Goal: Contribute content: Add original content to the website for others to see

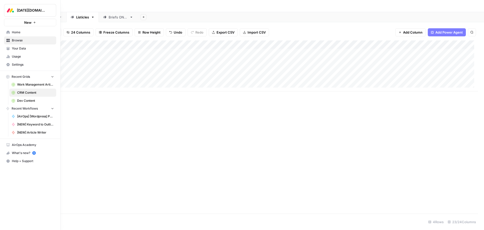
drag, startPoint x: 23, startPoint y: 83, endPoint x: 28, endPoint y: 81, distance: 5.2
click at [23, 83] on span "Work Management Article Grid" at bounding box center [35, 84] width 37 height 5
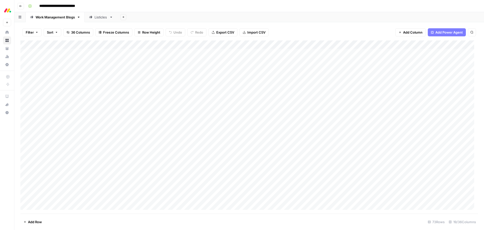
scroll to position [474, 0]
click at [99, 19] on div "Listicles" at bounding box center [101, 17] width 13 height 5
click at [89, 44] on div "Add Column" at bounding box center [249, 126] width 458 height 173
click at [57, 82] on span "Sort Ascending" at bounding box center [60, 79] width 44 height 5
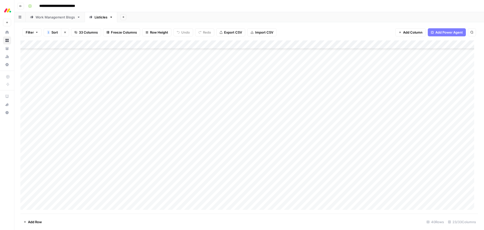
click at [258, 91] on div "Add Column" at bounding box center [249, 126] width 458 height 173
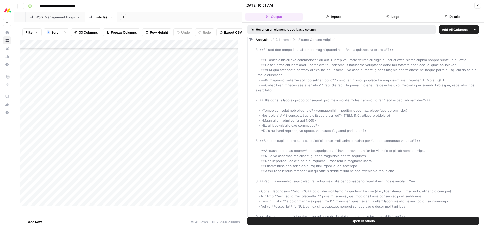
click at [451, 16] on button "Details" at bounding box center [453, 17] width 58 height 8
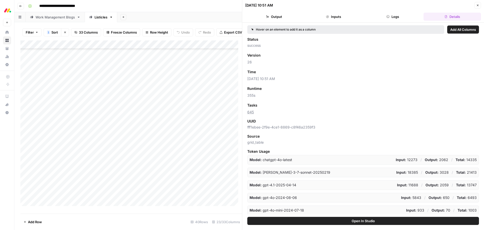
click at [477, 5] on icon "button" at bounding box center [478, 5] width 3 height 3
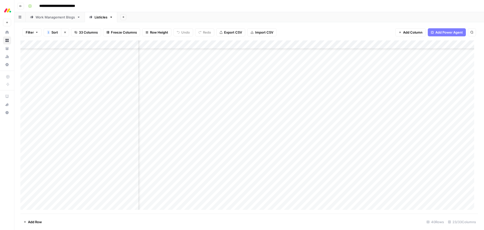
scroll to position [151, 285]
click at [348, 91] on div "Add Column" at bounding box center [249, 126] width 458 height 173
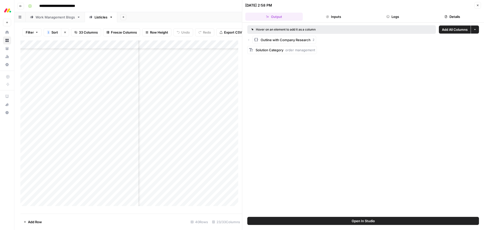
click at [455, 19] on button "Details" at bounding box center [453, 17] width 58 height 8
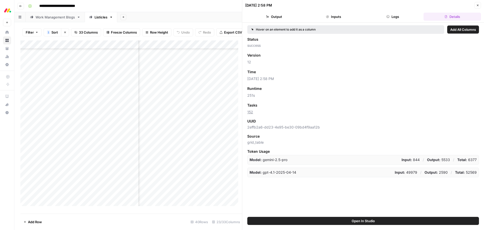
click at [478, 6] on icon "button" at bounding box center [478, 6] width 2 height 2
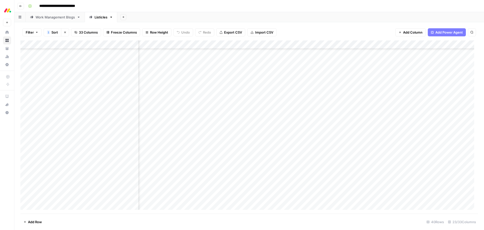
scroll to position [151, 435]
click at [360, 91] on div "Add Column" at bounding box center [249, 126] width 458 height 173
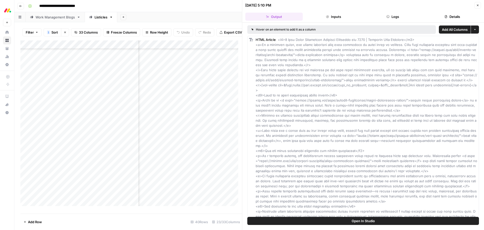
click at [454, 16] on button "Details" at bounding box center [453, 17] width 58 height 8
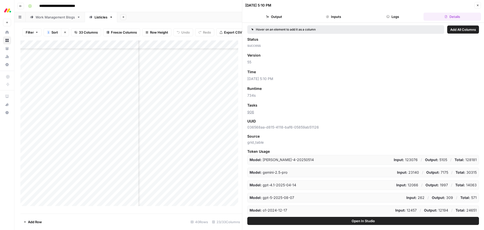
click at [480, 5] on button "Close" at bounding box center [478, 5] width 7 height 7
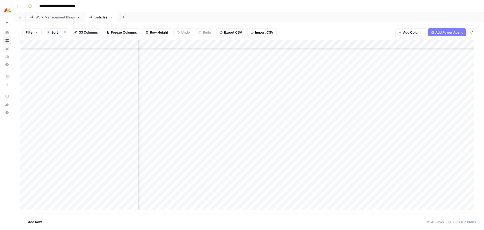
scroll to position [151, 609]
click at [370, 91] on div "Add Column" at bounding box center [249, 126] width 458 height 173
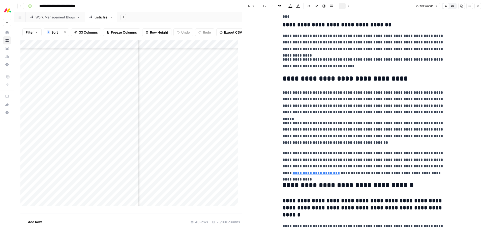
scroll to position [2245, 0]
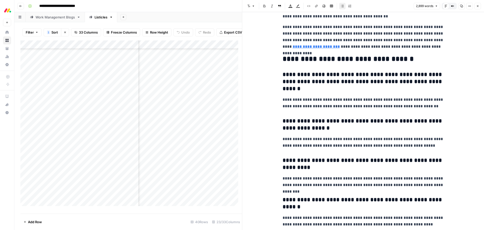
click at [480, 7] on button "Close" at bounding box center [478, 6] width 7 height 7
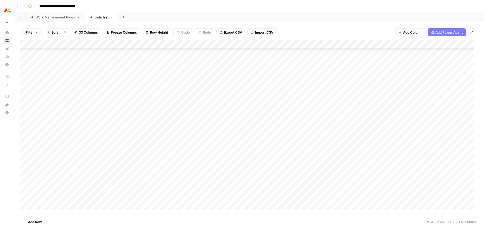
scroll to position [139, 0]
click at [269, 102] on div "Add Column" at bounding box center [249, 126] width 458 height 173
click at [259, 124] on div "Add Column" at bounding box center [249, 126] width 458 height 173
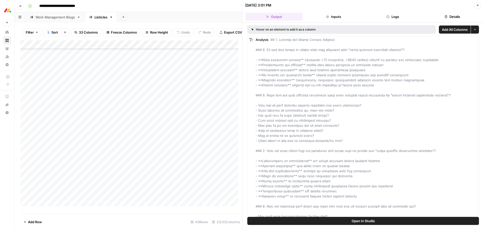
click at [454, 12] on header "[DATE] 3:01 PM Close Output Inputs Logs Details" at bounding box center [363, 11] width 242 height 23
click at [454, 13] on button "Details" at bounding box center [453, 17] width 58 height 8
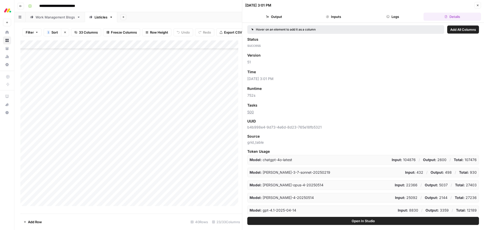
click at [479, 4] on icon "button" at bounding box center [478, 5] width 3 height 3
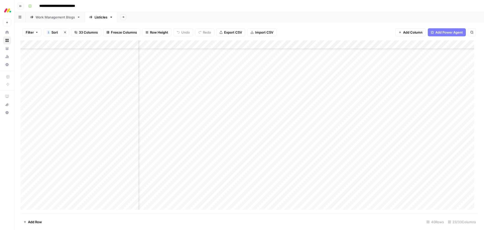
scroll to position [177, 253]
click at [378, 126] on div "Add Column" at bounding box center [249, 126] width 458 height 173
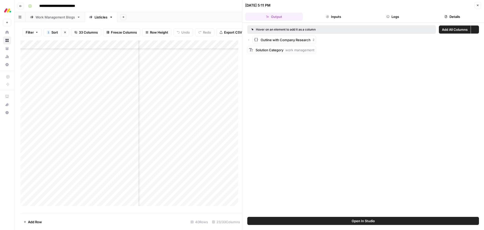
click at [458, 16] on button "Details" at bounding box center [453, 17] width 58 height 8
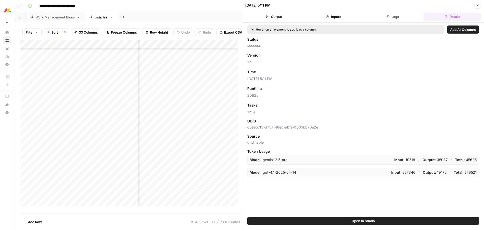
click at [477, 6] on icon "button" at bounding box center [478, 5] width 3 height 3
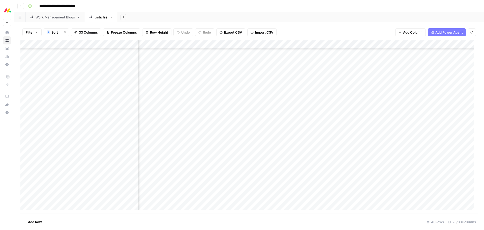
scroll to position [177, 496]
click at [322, 125] on div "Add Column" at bounding box center [249, 126] width 458 height 173
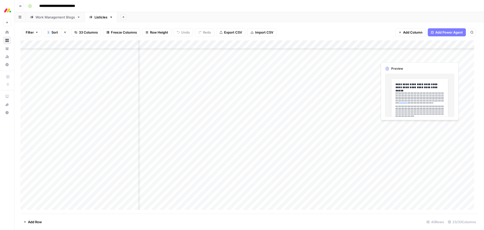
click at [427, 56] on div "Add Column" at bounding box center [249, 126] width 458 height 173
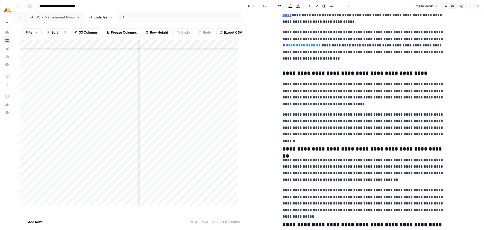
scroll to position [1867, 0]
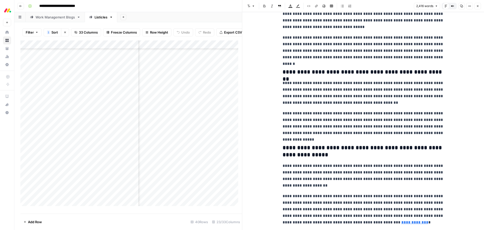
click at [479, 8] on button "Close" at bounding box center [478, 6] width 7 height 7
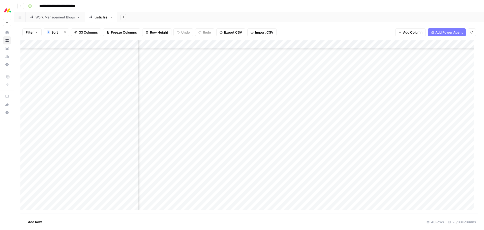
scroll to position [177, 374]
click at [252, 57] on div "Add Column" at bounding box center [249, 126] width 458 height 173
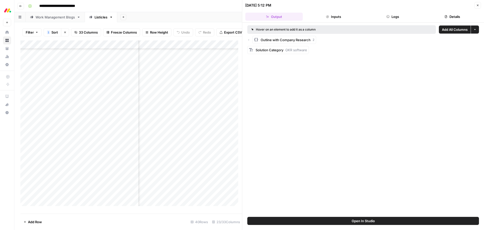
click at [457, 13] on button "Details" at bounding box center [453, 17] width 58 height 8
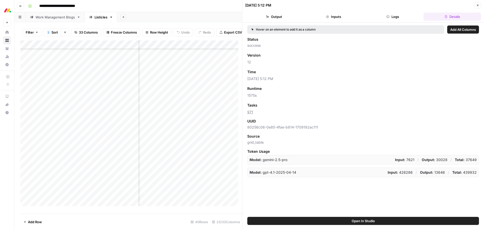
click at [477, 4] on icon "button" at bounding box center [478, 5] width 3 height 3
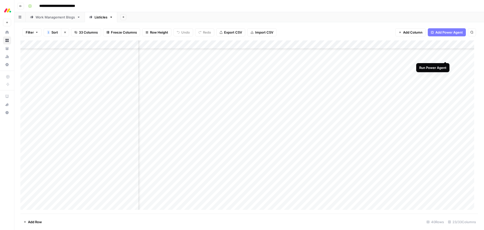
click at [446, 57] on div "Add Column" at bounding box center [249, 126] width 458 height 173
click at [266, 113] on div "Add Column" at bounding box center [249, 126] width 458 height 173
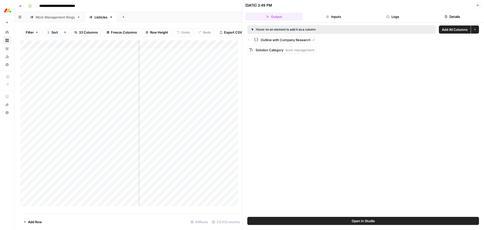
click at [462, 15] on button "Details" at bounding box center [453, 17] width 58 height 8
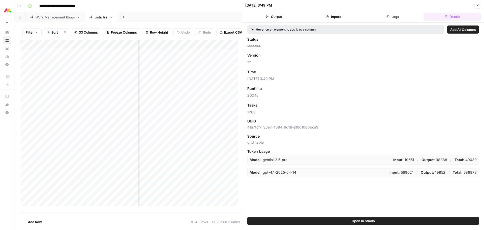
click at [479, 7] on button "Close" at bounding box center [478, 5] width 7 height 7
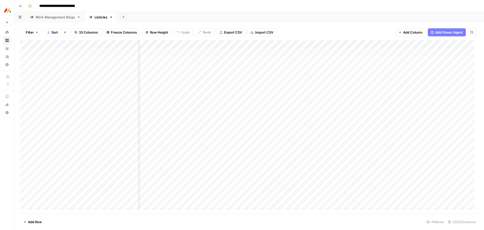
click at [416, 113] on div "Add Column" at bounding box center [249, 126] width 458 height 173
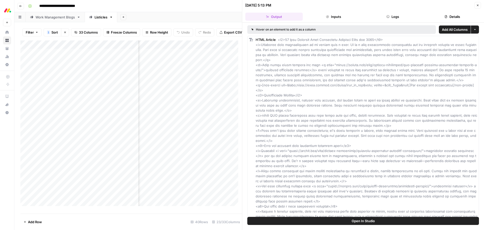
click at [442, 15] on button "Details" at bounding box center [453, 17] width 58 height 8
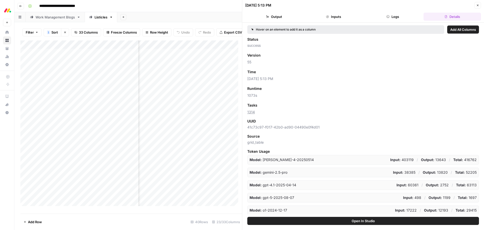
click at [477, 5] on icon "button" at bounding box center [478, 5] width 3 height 3
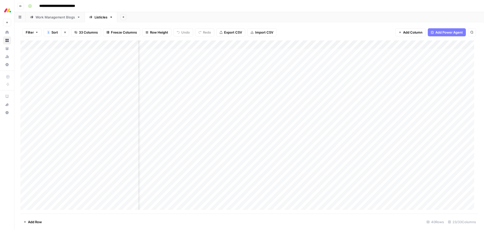
scroll to position [0, 550]
click at [437, 114] on div "Add Column" at bounding box center [249, 126] width 458 height 173
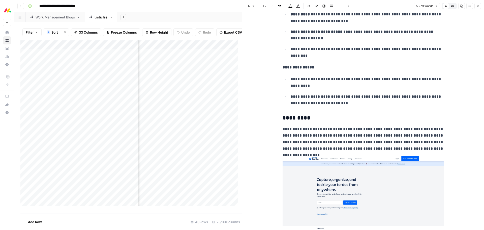
scroll to position [1791, 0]
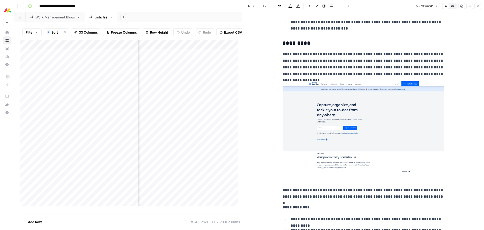
click at [480, 8] on button "Close" at bounding box center [478, 6] width 7 height 7
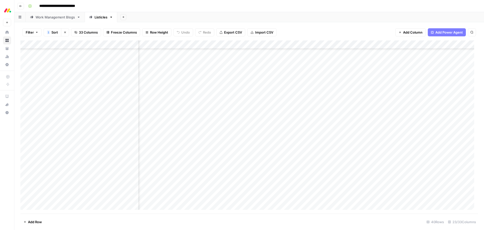
scroll to position [0, 550]
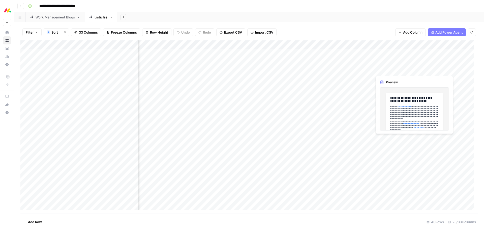
click at [422, 70] on div "Add Column" at bounding box center [249, 126] width 458 height 173
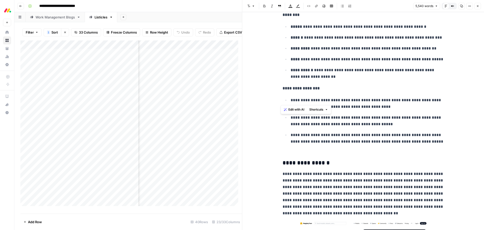
scroll to position [6635, 0]
drag, startPoint x: 282, startPoint y: 77, endPoint x: 324, endPoint y: 146, distance: 80.9
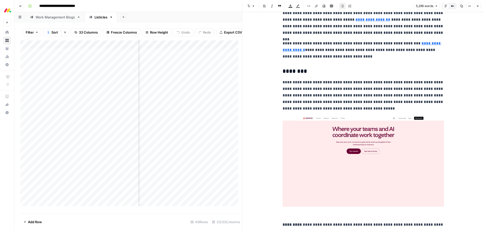
scroll to position [232, 0]
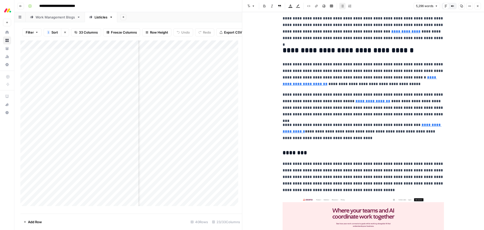
click at [343, 140] on p "**********" at bounding box center [363, 132] width 161 height 20
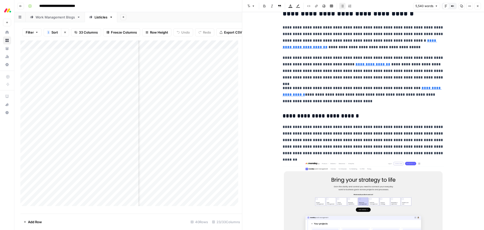
scroll to position [256, 0]
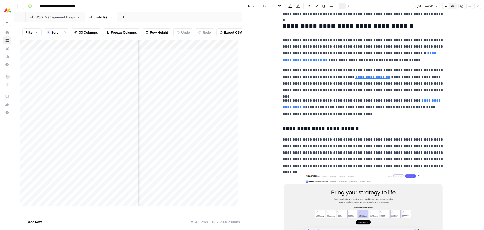
click at [286, 127] on h3 "**********" at bounding box center [363, 128] width 161 height 7
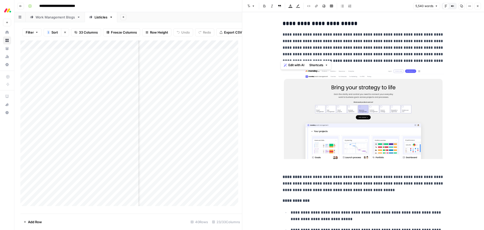
scroll to position [357, 0]
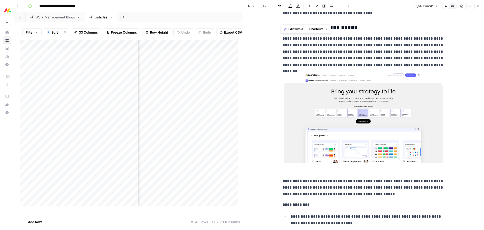
drag, startPoint x: 314, startPoint y: 127, endPoint x: 280, endPoint y: 41, distance: 92.4
click at [289, 29] on span "Edit with AI" at bounding box center [297, 29] width 16 height 5
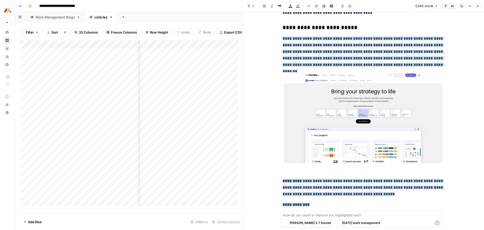
scroll to position [542, 0]
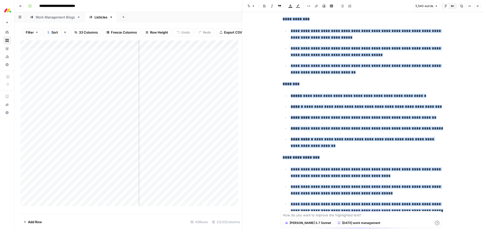
click at [329, 216] on textarea at bounding box center [361, 214] width 157 height 5
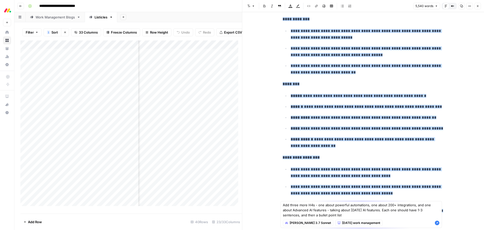
type textarea "Add three more H4s - one about powerful automations, one about 200+ integration…"
click at [438, 222] on icon "button" at bounding box center [437, 222] width 5 height 5
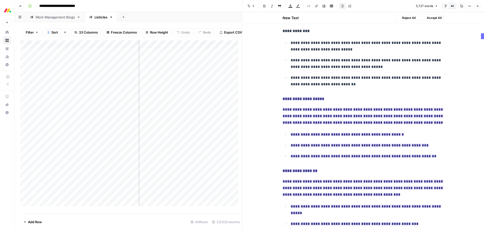
scroll to position [761, 0]
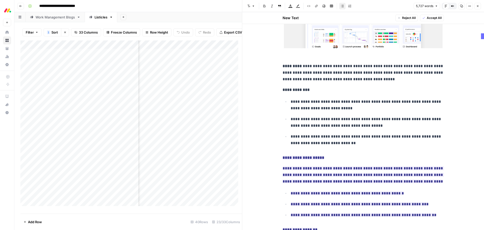
click at [423, 19] on button "Accept All" at bounding box center [432, 18] width 24 height 7
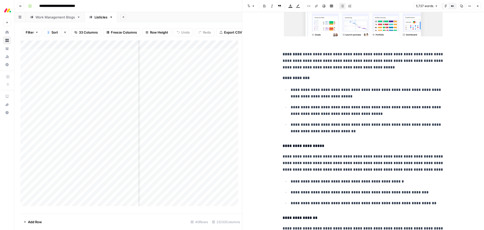
scroll to position [472, 0]
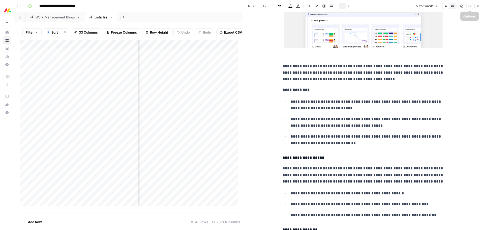
click at [478, 7] on icon "button" at bounding box center [478, 6] width 3 height 3
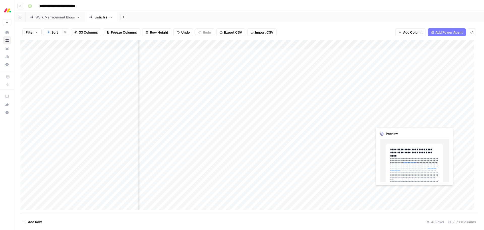
click at [427, 122] on div "Add Column" at bounding box center [249, 126] width 458 height 173
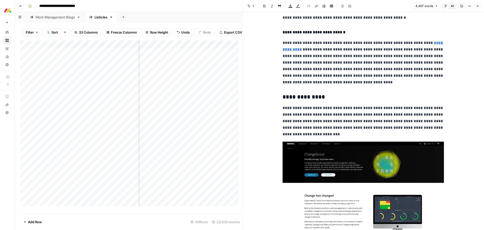
scroll to position [1085, 0]
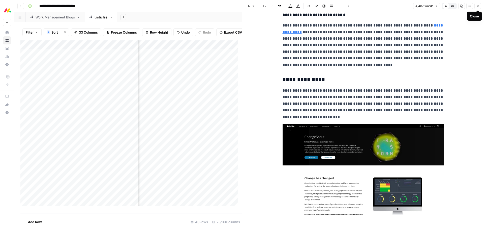
click at [480, 4] on button "Close" at bounding box center [478, 6] width 7 height 7
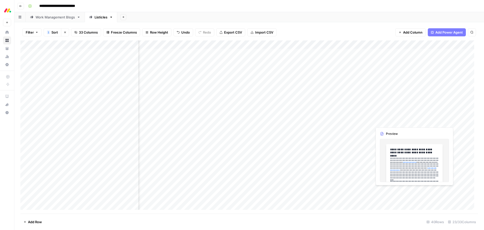
click at [426, 123] on div "Add Column" at bounding box center [249, 126] width 458 height 173
click at [426, 123] on div at bounding box center [434, 121] width 46 height 9
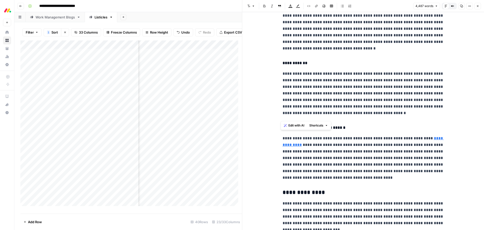
scroll to position [984, 0]
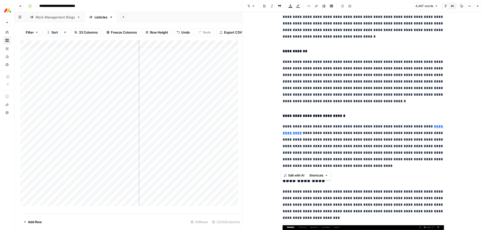
drag, startPoint x: 281, startPoint y: 47, endPoint x: 349, endPoint y: 164, distance: 135.0
click at [288, 175] on button "Edit with AI" at bounding box center [294, 175] width 24 height 7
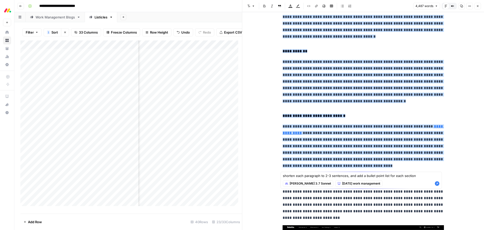
type textarea "shorten each paragraph to 2-3 sentences, and add a bullet point list for each s…"
click at [436, 185] on icon "button" at bounding box center [437, 183] width 5 height 5
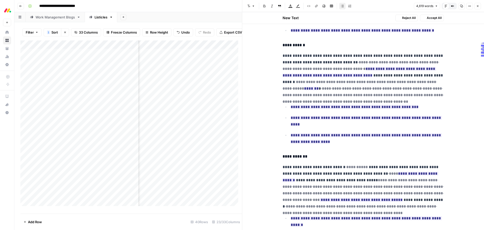
scroll to position [1122, 0]
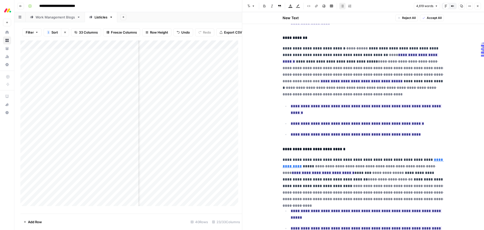
click at [429, 19] on span "Accept All" at bounding box center [434, 18] width 15 height 5
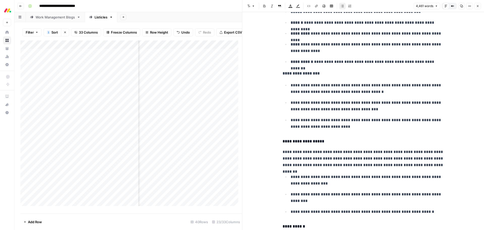
scroll to position [761, 0]
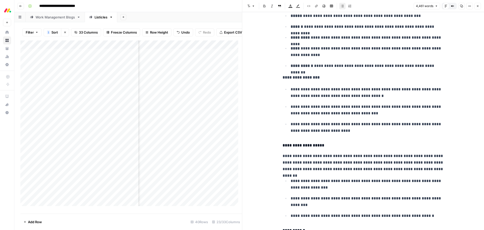
click at [477, 7] on icon "button" at bounding box center [478, 6] width 3 height 3
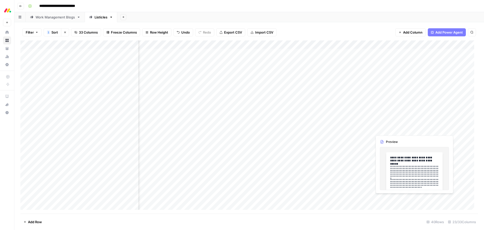
click at [424, 198] on div "Add Column" at bounding box center [249, 126] width 458 height 173
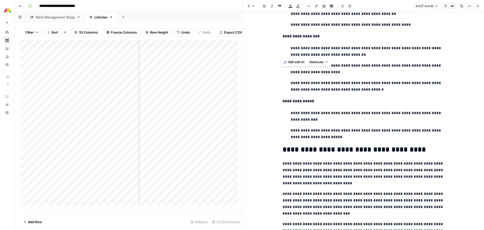
scroll to position [3709, 0]
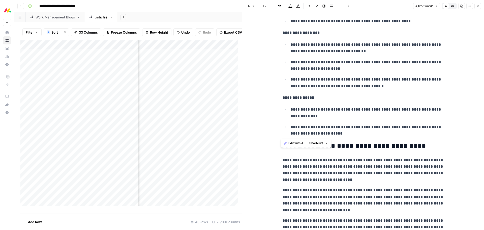
drag, startPoint x: 282, startPoint y: 29, endPoint x: 353, endPoint y: 132, distance: 125.3
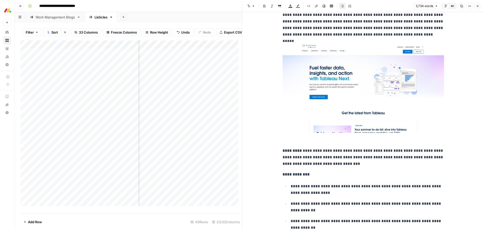
scroll to position [368, 0]
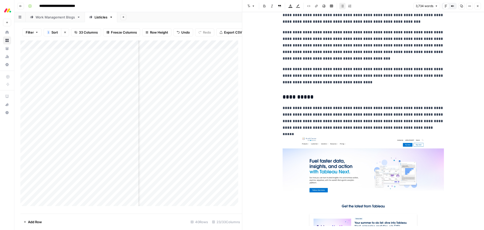
click at [336, 84] on p "**********" at bounding box center [363, 76] width 161 height 20
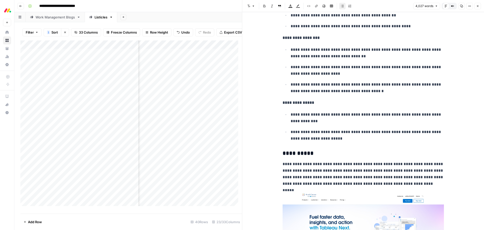
scroll to position [797, 0]
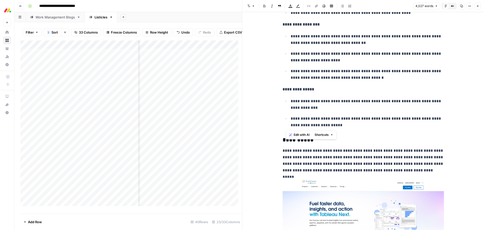
drag, startPoint x: 353, startPoint y: 125, endPoint x: 280, endPoint y: 90, distance: 81.0
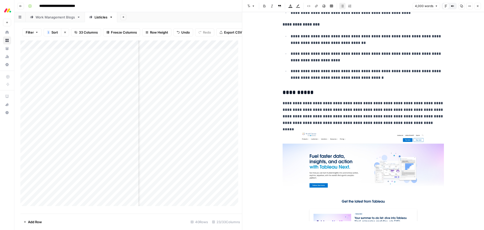
click at [480, 5] on button "Close" at bounding box center [478, 6] width 7 height 7
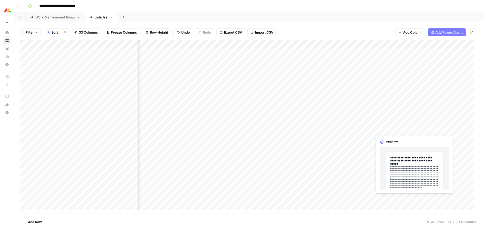
click at [432, 199] on div "Add Column" at bounding box center [249, 126] width 458 height 173
click at [432, 199] on div at bounding box center [434, 198] width 46 height 9
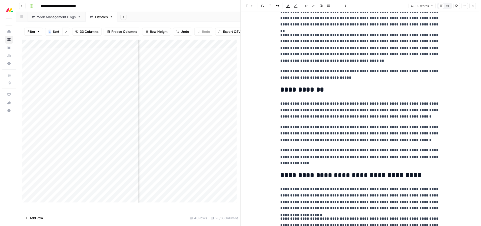
scroll to position [25, 0]
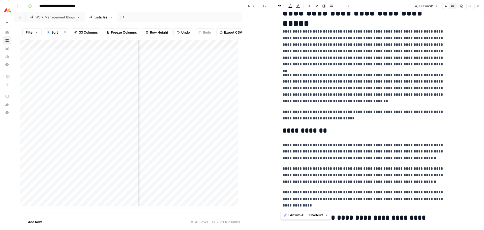
drag, startPoint x: 295, startPoint y: 206, endPoint x: 272, endPoint y: 33, distance: 174.1
click at [295, 214] on span "Edit with AI" at bounding box center [297, 215] width 16 height 5
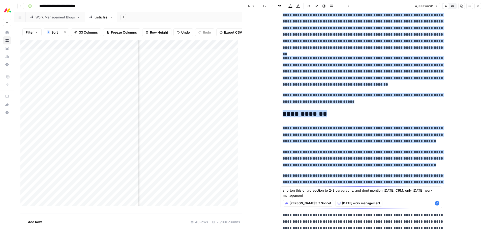
scroll to position [50, 0]
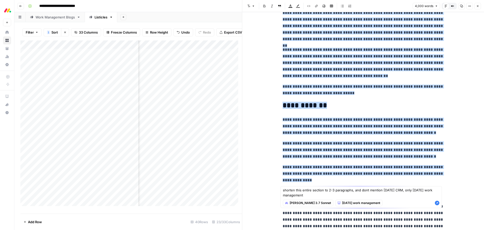
type textarea "shorten this entire section to 2-3 paragraphs, and dont mention [DATE] CRM, onl…"
click at [438, 204] on icon "button" at bounding box center [437, 203] width 5 height 5
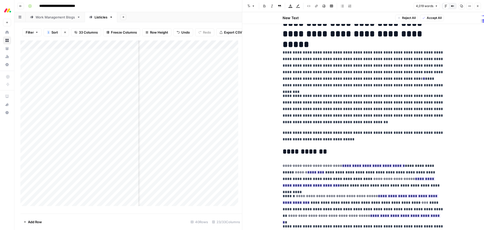
scroll to position [12, 0]
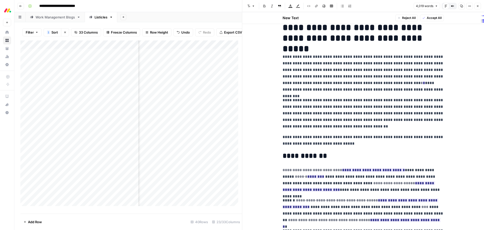
click at [433, 18] on span "Accept All" at bounding box center [434, 18] width 15 height 5
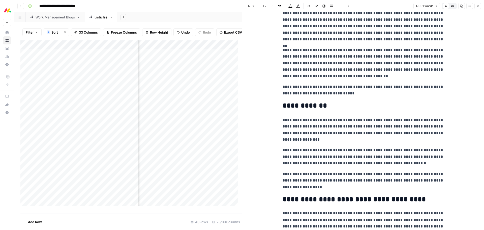
scroll to position [50, 0]
drag, startPoint x: 322, startPoint y: 105, endPoint x: 281, endPoint y: 105, distance: 41.1
click at [283, 105] on h2 "**********" at bounding box center [363, 105] width 161 height 8
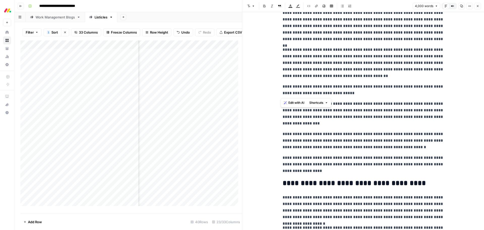
drag, startPoint x: 365, startPoint y: 92, endPoint x: 280, endPoint y: 89, distance: 84.8
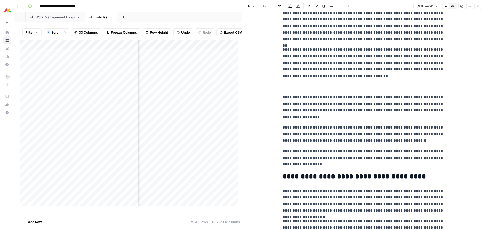
click at [309, 166] on p "**********" at bounding box center [363, 158] width 161 height 20
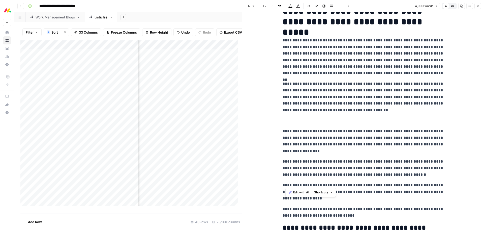
scroll to position [0, 0]
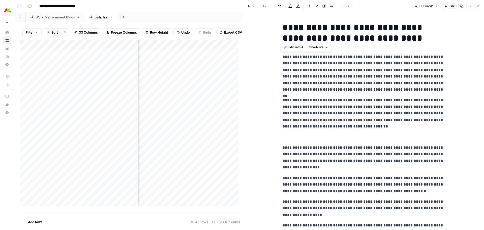
drag, startPoint x: 308, startPoint y: 165, endPoint x: 279, endPoint y: 59, distance: 109.7
click at [286, 49] on button "Edit with AI" at bounding box center [294, 47] width 24 height 7
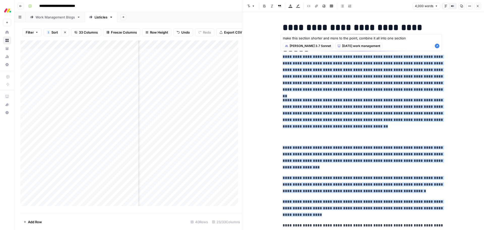
type textarea "make this section shorter and more to the point, combine it all into one section"
click at [438, 48] on icon "button" at bounding box center [437, 46] width 5 height 5
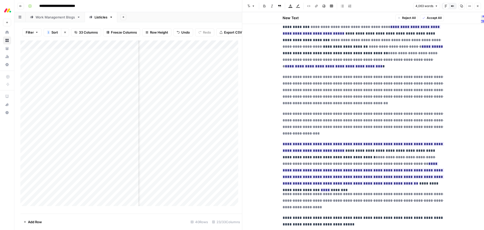
scroll to position [29, 0]
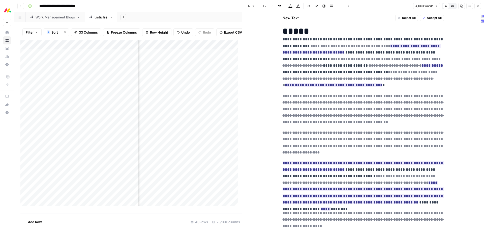
click at [431, 20] on span "Accept All" at bounding box center [434, 18] width 15 height 5
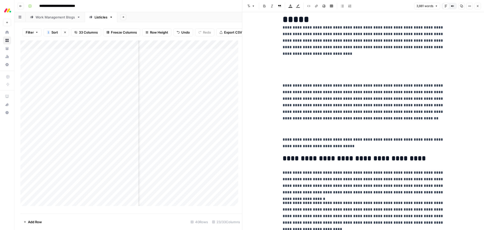
scroll to position [17, 0]
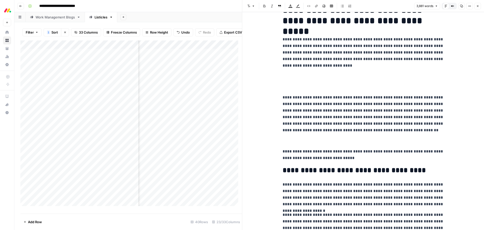
click at [310, 87] on p at bounding box center [363, 87] width 161 height 7
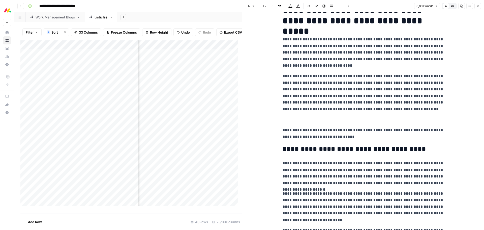
click at [389, 96] on p "**********" at bounding box center [363, 92] width 161 height 39
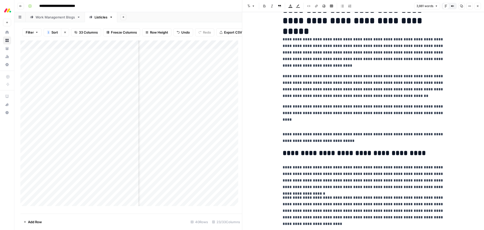
click at [350, 120] on p at bounding box center [363, 123] width 161 height 7
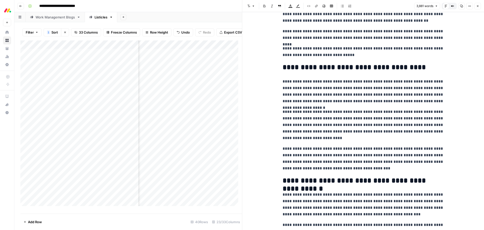
scroll to position [93, 0]
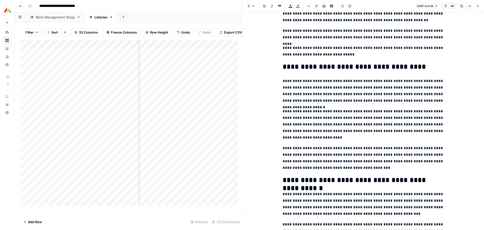
click at [419, 65] on h2 "**********" at bounding box center [363, 67] width 161 height 8
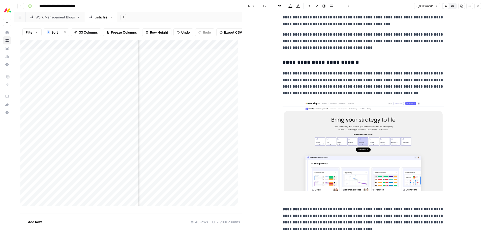
scroll to position [320, 0]
click at [286, 62] on h3 "**********" at bounding box center [363, 62] width 161 height 7
drag, startPoint x: 381, startPoint y: 144, endPoint x: 288, endPoint y: 62, distance: 124.2
click at [289, 62] on span "Edit with AI" at bounding box center [297, 63] width 16 height 5
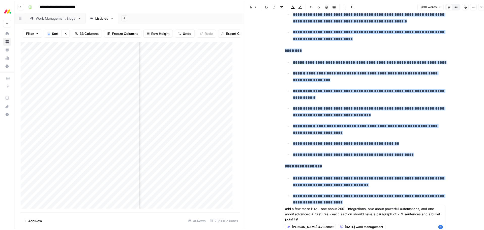
scroll to position [600, 0]
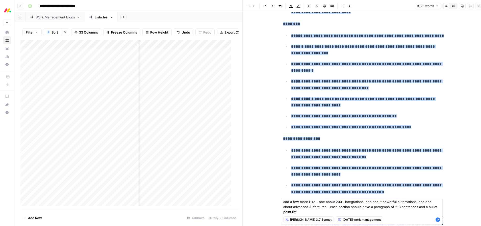
type textarea "add a few more H4s - one about 200+ integrations, one about powerful automation…"
click at [436, 217] on icon "button" at bounding box center [437, 219] width 5 height 5
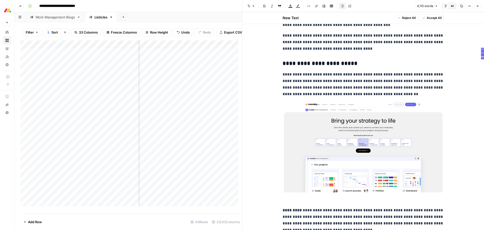
scroll to position [329, 0]
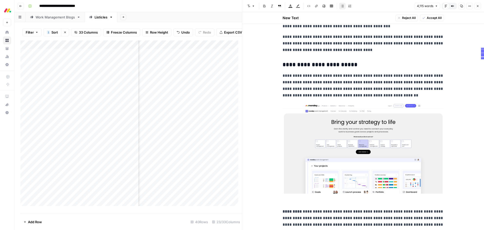
click at [432, 18] on span "Accept All" at bounding box center [434, 18] width 15 height 5
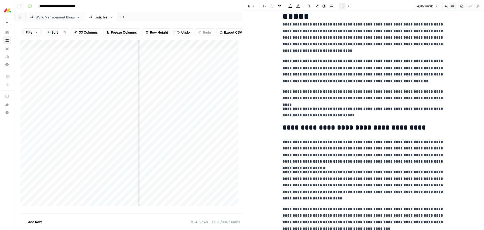
scroll to position [0, 0]
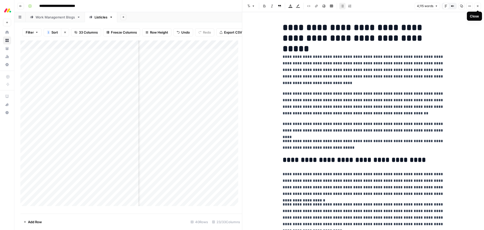
click at [477, 7] on icon "button" at bounding box center [478, 6] width 3 height 3
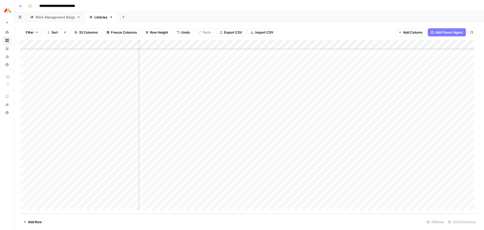
scroll to position [190, 301]
click at [333, 188] on div "Add Column" at bounding box center [249, 126] width 458 height 173
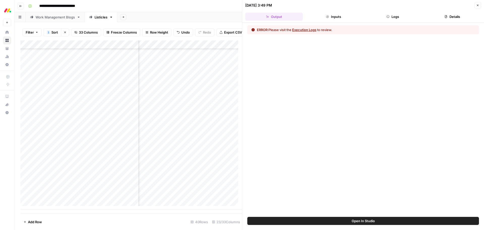
click at [450, 19] on button "Details" at bounding box center [453, 17] width 58 height 8
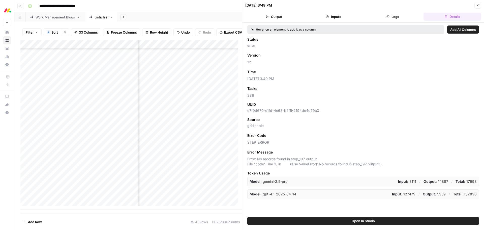
click at [395, 17] on button "Logs" at bounding box center [394, 17] width 58 height 8
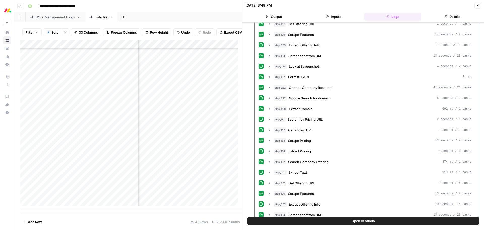
scroll to position [754, 0]
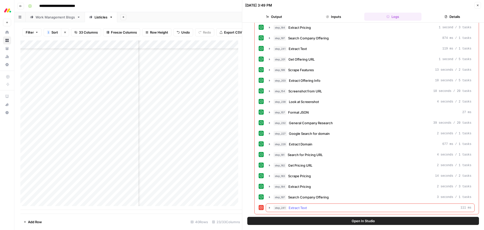
click at [306, 208] on span "Extract Text" at bounding box center [298, 207] width 18 height 5
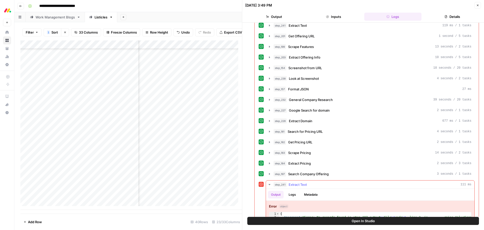
scroll to position [798, 0]
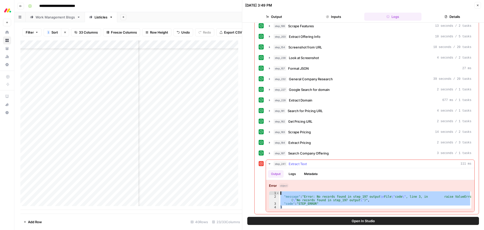
drag, startPoint x: 287, startPoint y: 207, endPoint x: 281, endPoint y: 194, distance: 14.0
click at [281, 194] on div "{ "message" : "Error: No records found in step_197 output \n File \" code \" , …" at bounding box center [376, 203] width 192 height 25
type textarea "**********"
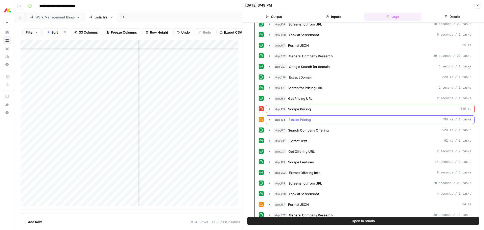
scroll to position [344, 0]
click at [268, 109] on icon "button" at bounding box center [270, 109] width 4 height 4
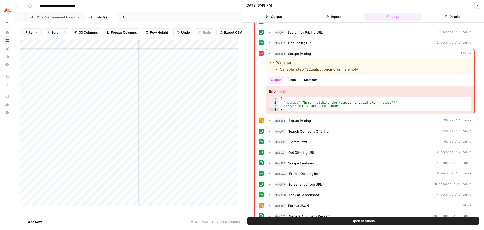
scroll to position [404, 0]
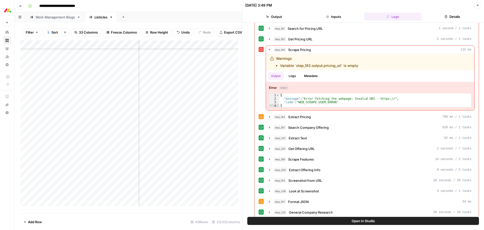
click at [480, 5] on button "Close" at bounding box center [478, 5] width 7 height 7
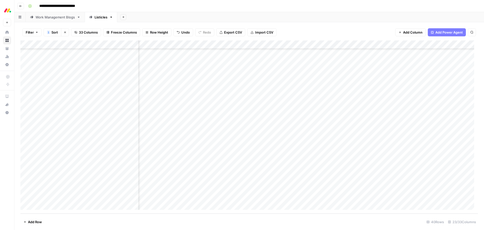
click at [330, 120] on div "Add Column" at bounding box center [249, 126] width 458 height 173
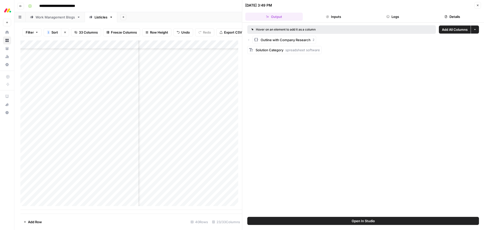
click at [451, 15] on button "Details" at bounding box center [453, 17] width 58 height 8
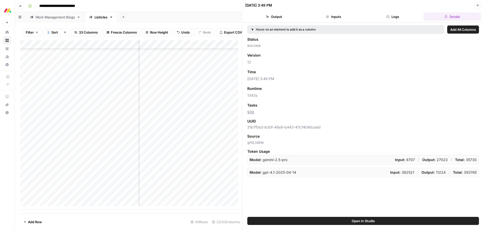
click at [273, 72] on span "Add as Column" at bounding box center [271, 72] width 22 height 5
click at [480, 4] on button "Close" at bounding box center [478, 5] width 7 height 7
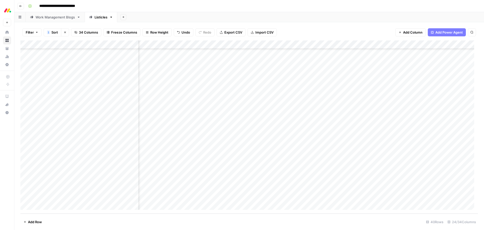
scroll to position [190, 619]
click at [405, 120] on div "Add Column" at bounding box center [249, 126] width 458 height 173
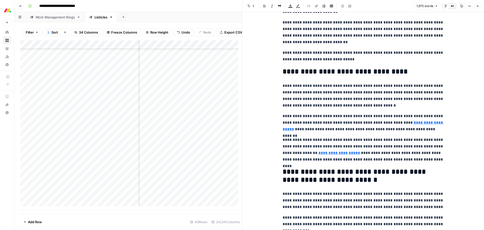
scroll to position [76, 0]
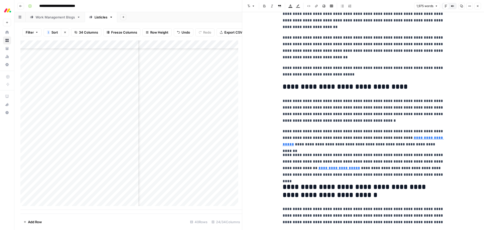
click at [402, 84] on h2 "**********" at bounding box center [363, 87] width 161 height 8
click at [304, 87] on h2 "**********" at bounding box center [363, 87] width 161 height 8
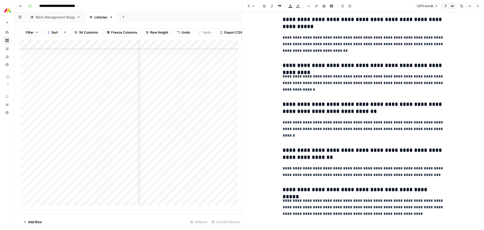
scroll to position [1575, 0]
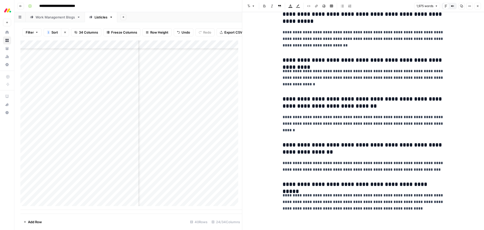
click at [478, 8] on button "Close" at bounding box center [478, 6] width 7 height 7
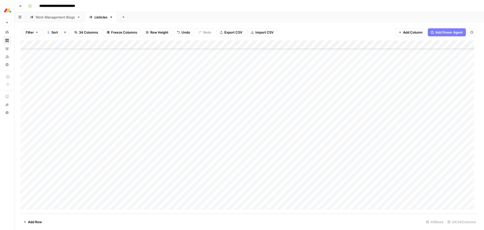
scroll to position [190, 0]
click at [258, 119] on div "Add Column" at bounding box center [249, 126] width 458 height 173
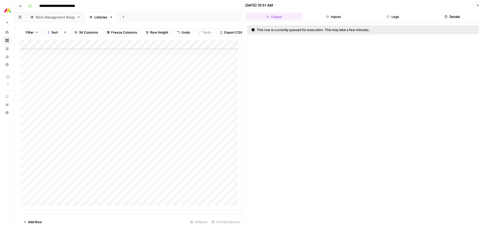
click at [463, 18] on button "Details" at bounding box center [453, 17] width 58 height 8
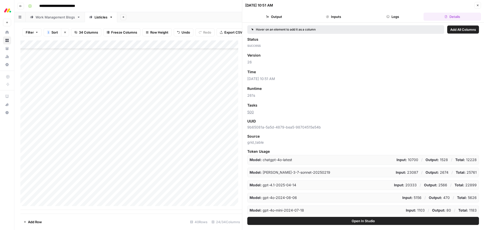
click at [479, 7] on icon "button" at bounding box center [478, 5] width 3 height 3
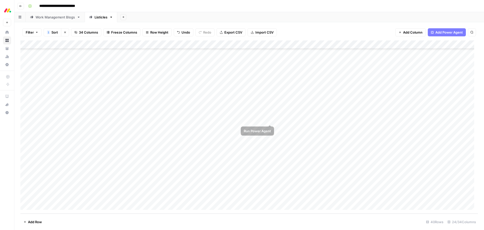
click at [269, 120] on div "Add Column" at bounding box center [249, 126] width 458 height 173
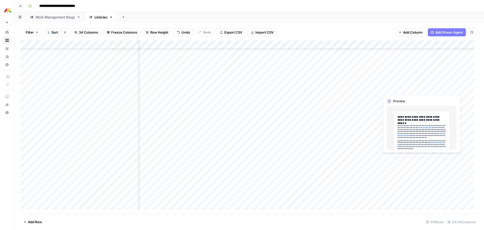
click at [401, 90] on div "Add Column" at bounding box center [249, 126] width 458 height 173
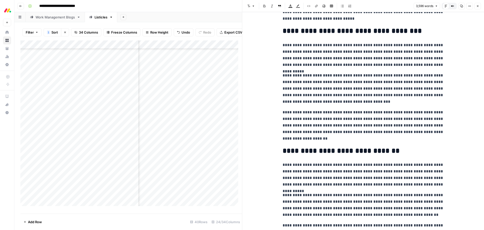
scroll to position [126, 0]
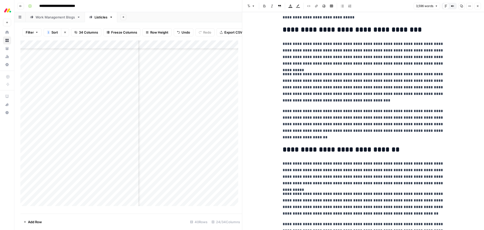
click at [421, 30] on h2 "**********" at bounding box center [363, 30] width 161 height 8
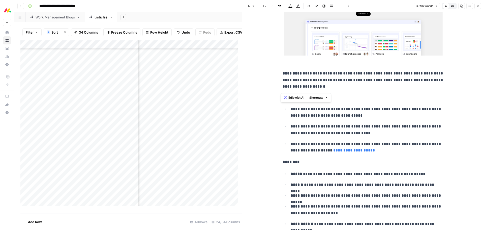
scroll to position [833, 0]
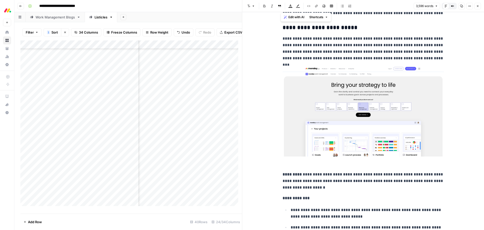
drag, startPoint x: 408, startPoint y: 169, endPoint x: 276, endPoint y: 29, distance: 192.2
click at [294, 17] on span "Edit with AI" at bounding box center [297, 17] width 16 height 5
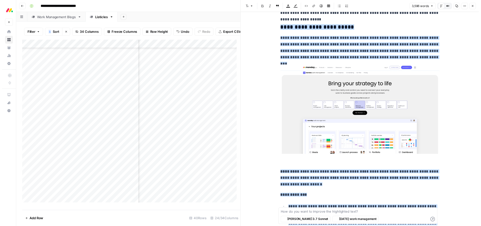
scroll to position [1011, 0]
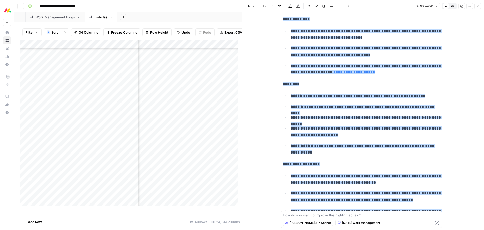
click at [313, 215] on textarea at bounding box center [361, 214] width 157 height 5
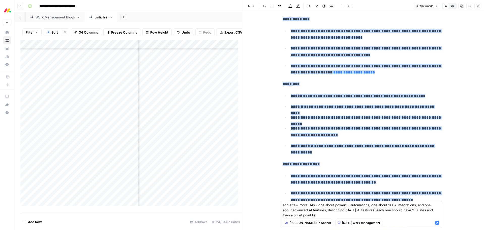
scroll to position [1037, 0]
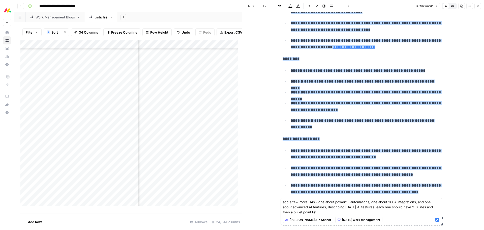
type textarea "add a few more H4s - one about powerful automations, one about 200+ integration…"
click at [437, 220] on icon "button" at bounding box center [437, 219] width 5 height 5
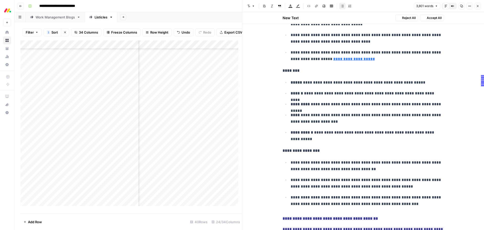
scroll to position [1283, 0]
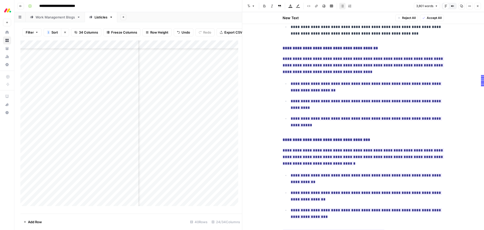
drag, startPoint x: 432, startPoint y: 18, endPoint x: 435, endPoint y: 29, distance: 11.8
click at [432, 18] on span "Accept All" at bounding box center [434, 18] width 15 height 5
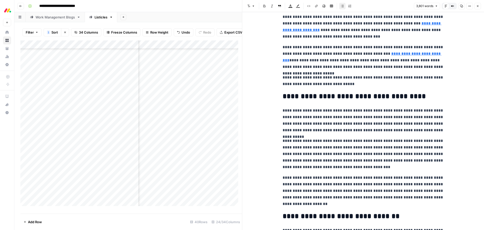
scroll to position [0, 0]
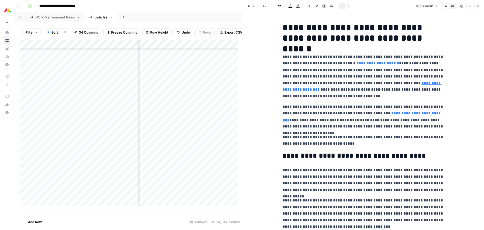
click at [478, 6] on icon "button" at bounding box center [478, 6] width 3 height 3
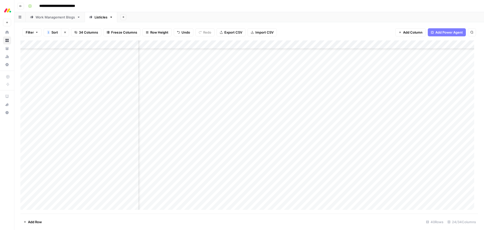
click at [398, 106] on div "Add Column" at bounding box center [249, 126] width 458 height 173
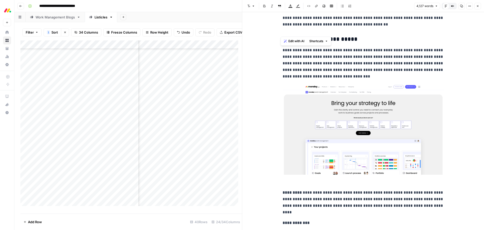
scroll to position [933, 0]
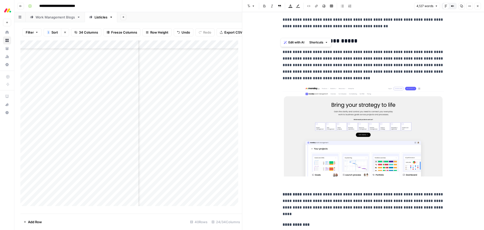
drag, startPoint x: 421, startPoint y: 169, endPoint x: 279, endPoint y: 54, distance: 183.0
click at [292, 44] on span "Edit with AI" at bounding box center [297, 42] width 16 height 5
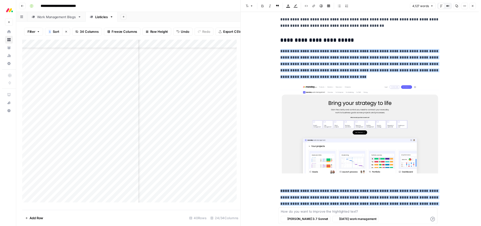
scroll to position [1214, 0]
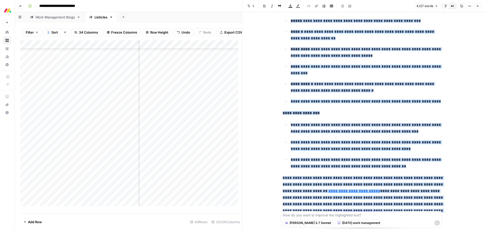
click at [316, 216] on textarea at bounding box center [361, 214] width 157 height 5
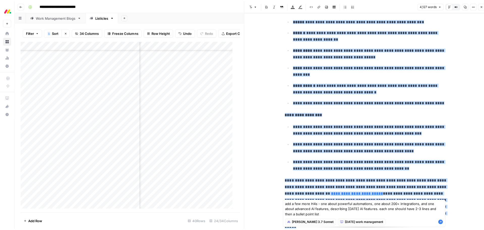
scroll to position [1239, 0]
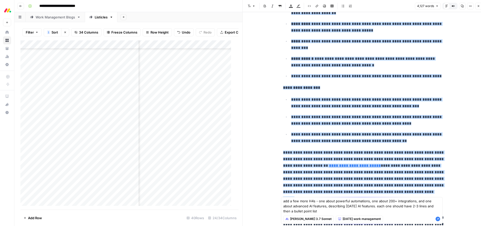
type textarea "add a few more H4s - one about powerful automations, one about 200+ integration…"
click at [436, 219] on icon "button" at bounding box center [437, 219] width 5 height 5
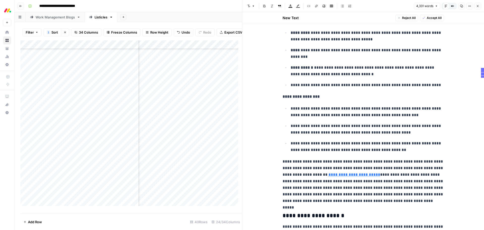
scroll to position [1522, 0]
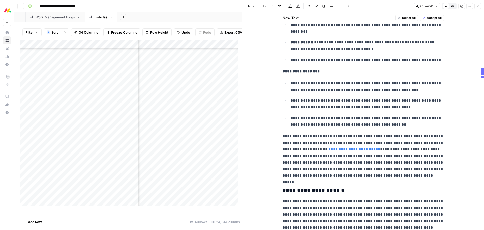
click at [306, 162] on p "**********" at bounding box center [363, 156] width 161 height 46
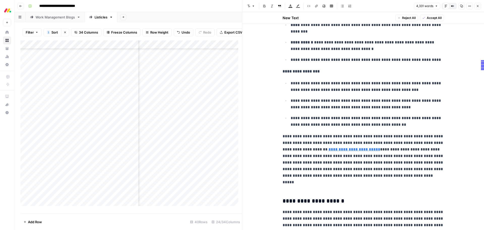
click at [306, 162] on p "**********" at bounding box center [363, 156] width 161 height 46
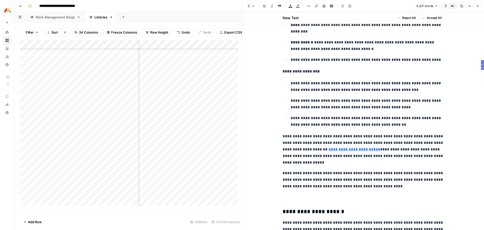
click at [300, 198] on p at bounding box center [363, 197] width 161 height 7
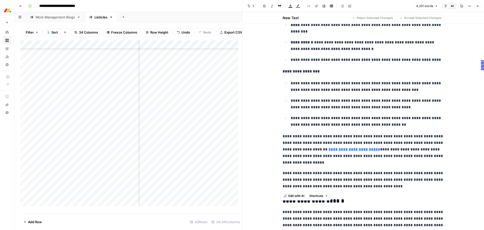
drag, startPoint x: 372, startPoint y: 187, endPoint x: 276, endPoint y: 73, distance: 148.4
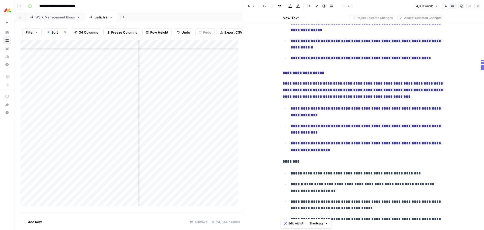
scroll to position [1321, 0]
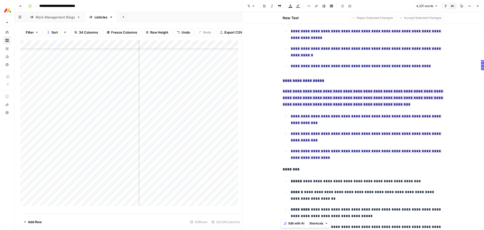
click at [358, 98] on ins "**********" at bounding box center [363, 97] width 161 height 17
click at [428, 20] on button "Accept All" at bounding box center [432, 18] width 24 height 7
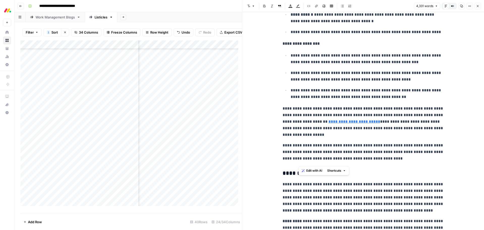
scroll to position [1536, 0]
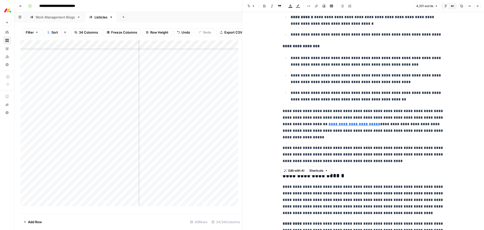
drag, startPoint x: 342, startPoint y: 123, endPoint x: 275, endPoint y: 46, distance: 101.6
click at [298, 171] on span "Edit with AI" at bounding box center [297, 170] width 16 height 5
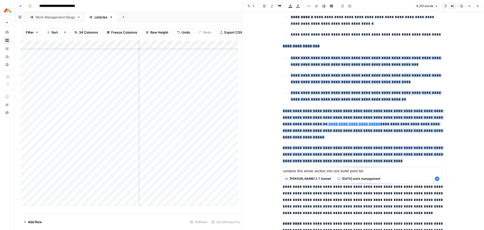
type textarea "combine this whole section into one bullet point list"
click at [436, 179] on icon "button" at bounding box center [437, 178] width 5 height 5
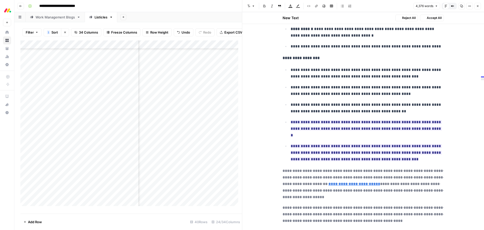
scroll to position [1548, 0]
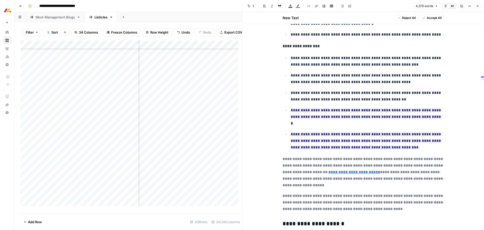
click at [427, 18] on span "Accept All" at bounding box center [434, 18] width 15 height 5
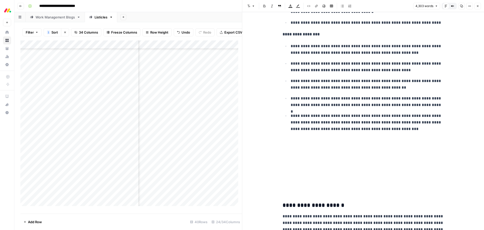
scroll to position [1536, 0]
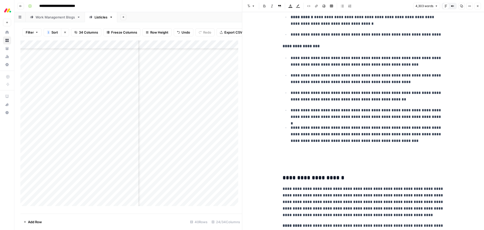
click at [319, 154] on p at bounding box center [363, 152] width 161 height 7
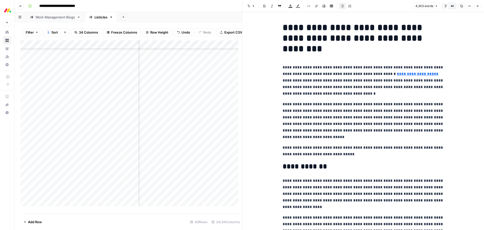
scroll to position [0, 626]
click at [480, 8] on button "Close" at bounding box center [478, 6] width 7 height 7
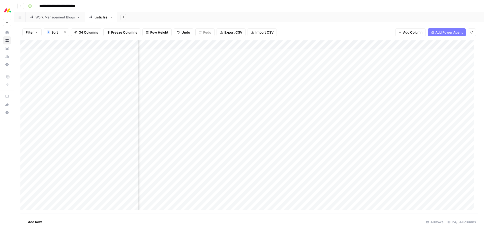
click at [278, 131] on div "Add Column" at bounding box center [249, 126] width 458 height 173
click at [354, 139] on div "Add Column" at bounding box center [249, 126] width 458 height 173
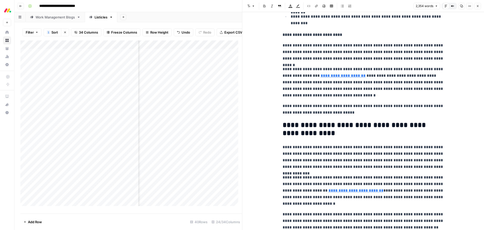
scroll to position [1539, 0]
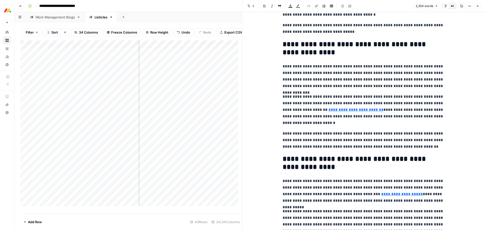
click at [479, 5] on icon "button" at bounding box center [478, 6] width 3 height 3
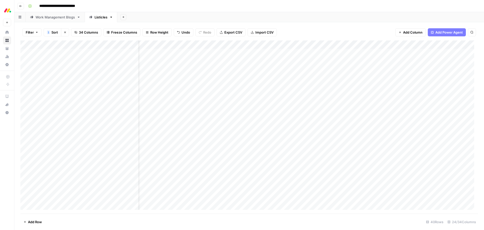
scroll to position [0, 18]
click at [229, 138] on div "Add Column" at bounding box center [249, 126] width 458 height 173
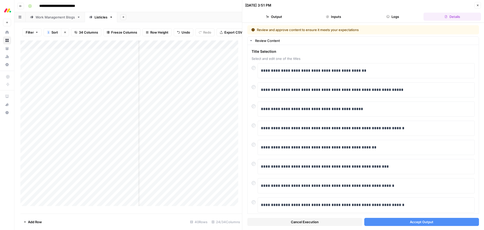
click at [393, 221] on button "Accept Output" at bounding box center [422, 222] width 115 height 8
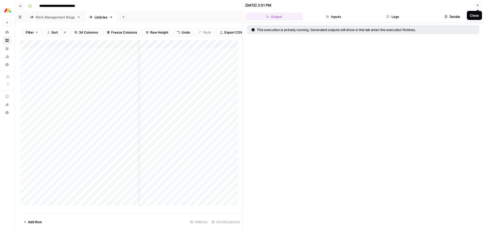
click at [477, 6] on icon "button" at bounding box center [478, 5] width 3 height 3
